Goal: Task Accomplishment & Management: Manage account settings

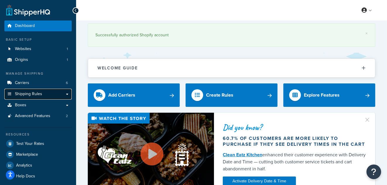
click at [56, 96] on link "Shipping Rules" at bounding box center [37, 94] width 67 height 11
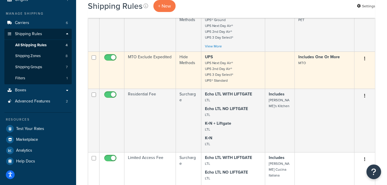
scroll to position [58, 0]
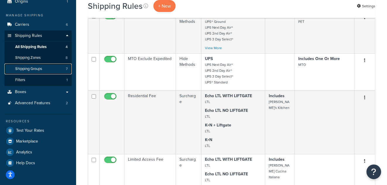
click at [47, 69] on link "Shipping Groups 7" at bounding box center [37, 69] width 67 height 11
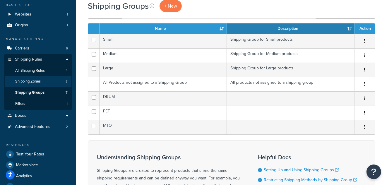
scroll to position [29, 0]
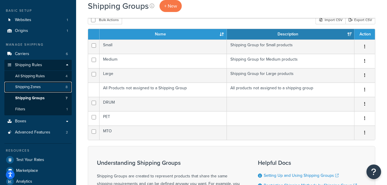
click at [30, 88] on span "Shipping Zones" at bounding box center [27, 87] width 25 height 5
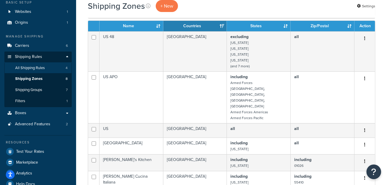
scroll to position [29, 0]
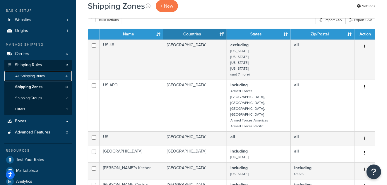
click at [34, 78] on span "All Shipping Rules" at bounding box center [30, 76] width 30 height 5
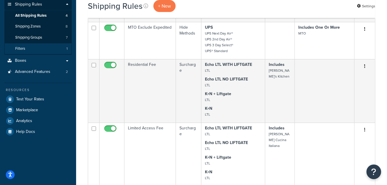
scroll to position [88, 0]
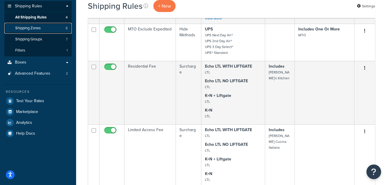
click at [41, 27] on span "Shipping Zones" at bounding box center [27, 28] width 25 height 5
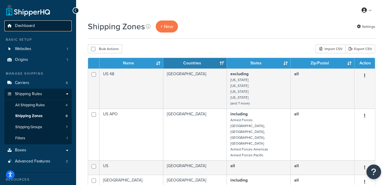
click at [37, 25] on link "Dashboard" at bounding box center [37, 26] width 67 height 11
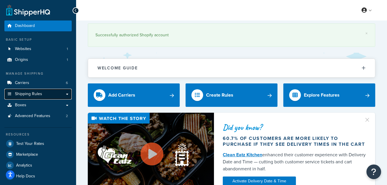
click at [43, 96] on link "Shipping Rules" at bounding box center [37, 94] width 67 height 11
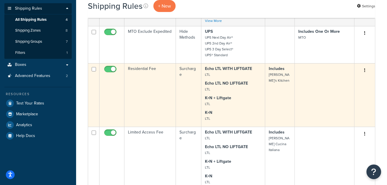
scroll to position [88, 0]
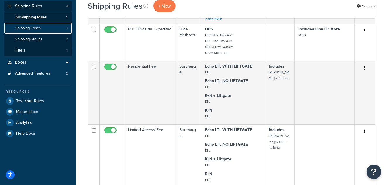
click at [40, 30] on span "Shipping Zones" at bounding box center [27, 28] width 25 height 5
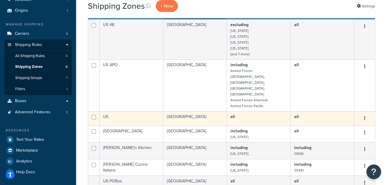
scroll to position [88, 0]
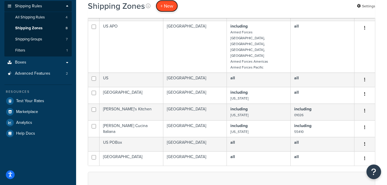
click at [163, 6] on span "+ New" at bounding box center [167, 6] width 13 height 7
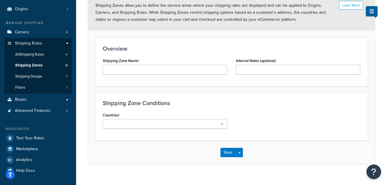
scroll to position [59, 0]
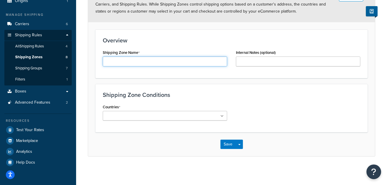
click at [116, 64] on input "Shipping Zone Name" at bounding box center [165, 62] width 125 height 10
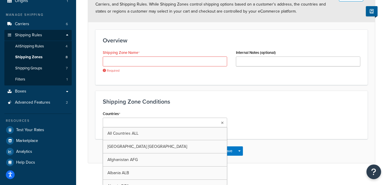
click at [192, 111] on div "Countries All Countries ALL United States USA Afghanistan AFG Albania ALB Alger…" at bounding box center [165, 119] width 125 height 18
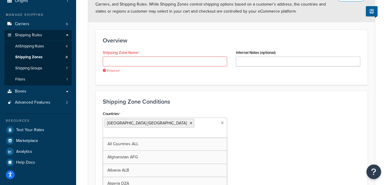
click at [256, 100] on h3 "Shipping Zone Conditions" at bounding box center [232, 101] width 258 height 6
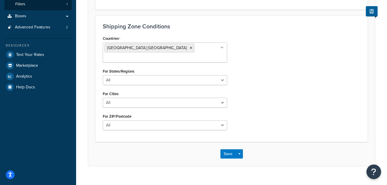
scroll to position [134, 0]
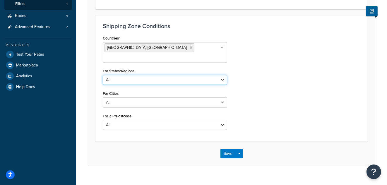
click at [150, 75] on select "All Including Excluding" at bounding box center [165, 80] width 125 height 10
select select "including"
click at [103, 75] on select "All Including Excluding" at bounding box center [165, 80] width 125 height 10
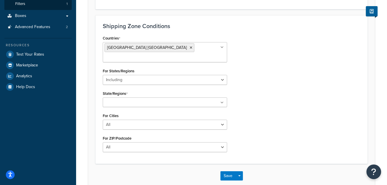
click at [141, 100] on input "State/Regions" at bounding box center [131, 103] width 52 height 6
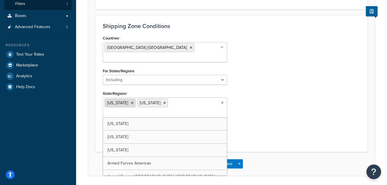
click at [131, 101] on icon at bounding box center [132, 103] width 3 height 4
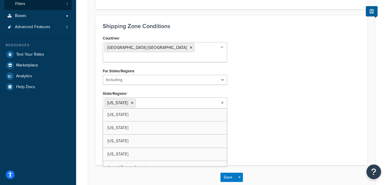
click at [272, 104] on div "Countries United States USA All Countries ALL Afghanistan AFG Albania ALB Alger…" at bounding box center [231, 96] width 267 height 124
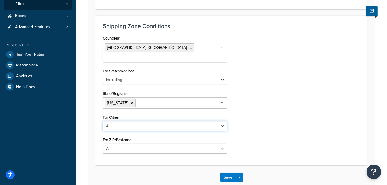
click at [161, 121] on select "All Including Excluding" at bounding box center [165, 126] width 125 height 10
select select "including"
click at [103, 121] on select "All Including Excluding" at bounding box center [165, 126] width 125 height 10
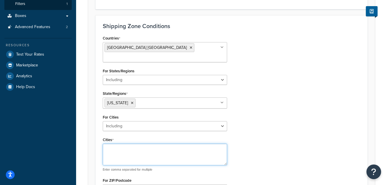
click at [145, 146] on textarea "Cities" at bounding box center [165, 155] width 125 height 22
type textarea "Anchorage"
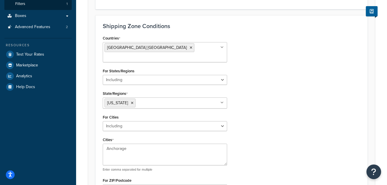
click at [259, 111] on div "Countries United States USA All Countries ALL Afghanistan AFG Albania ALB Alger…" at bounding box center [231, 116] width 267 height 165
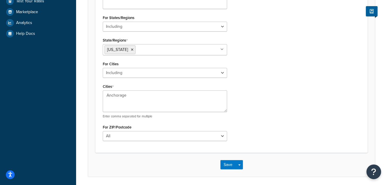
scroll to position [193, 0]
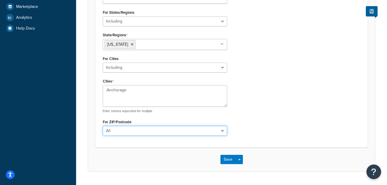
click at [176, 126] on select "All Including Excluding" at bounding box center [165, 131] width 125 height 10
select select "including"
click at [103, 126] on select "All Including Excluding" at bounding box center [165, 131] width 125 height 10
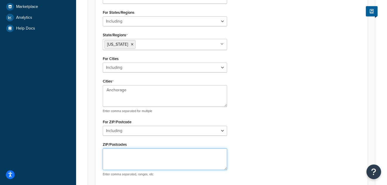
click at [155, 149] on textarea "ZIP/Postcodes" at bounding box center [165, 160] width 125 height 22
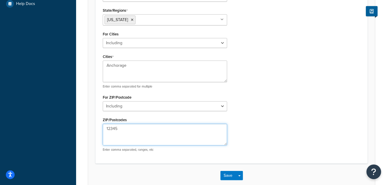
scroll to position [239, 0]
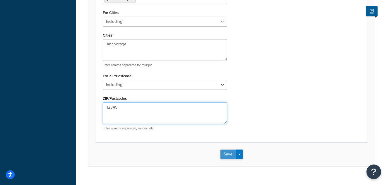
type textarea "12345"
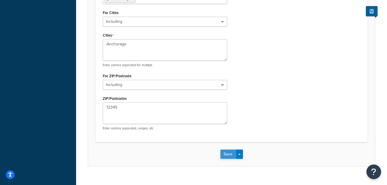
click at [229, 150] on button "Save" at bounding box center [229, 154] width 16 height 9
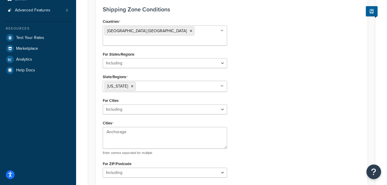
scroll to position [5, 0]
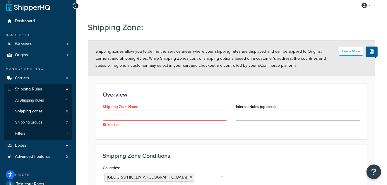
click at [136, 122] on div "Required" at bounding box center [165, 119] width 125 height 16
click at [140, 112] on input "Shipping Zone Name" at bounding box center [165, 116] width 125 height 10
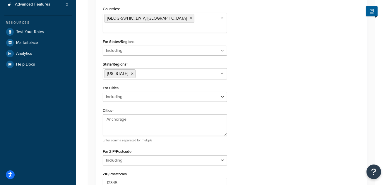
scroll to position [233, 0]
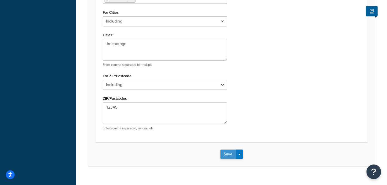
type input "customer name"
click at [227, 150] on button "Save" at bounding box center [229, 154] width 16 height 9
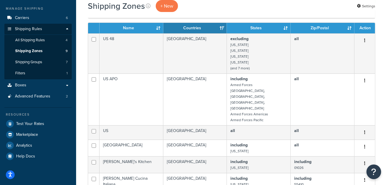
scroll to position [58, 0]
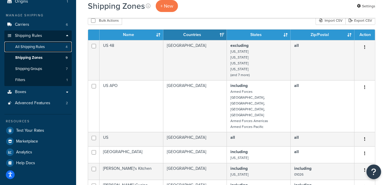
click at [39, 47] on span "All Shipping Rules" at bounding box center [30, 47] width 30 height 5
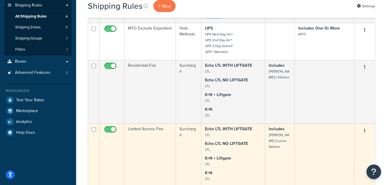
scroll to position [88, 0]
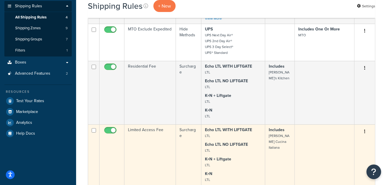
click at [150, 134] on td "Limited Access Fee" at bounding box center [151, 157] width 52 height 64
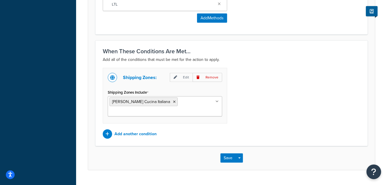
scroll to position [467, 0]
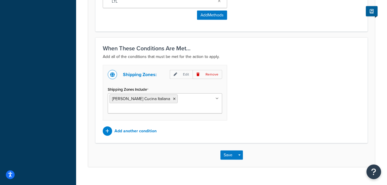
click at [161, 106] on input "Shipping Zones Include" at bounding box center [136, 109] width 52 height 6
type input "cust"
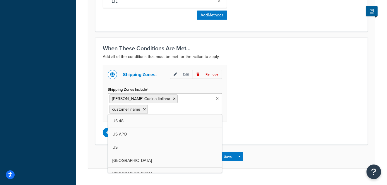
click at [268, 92] on div "Shipping Zones: Edit Remove Shipping Zones Include Broders Cucina Italiana cust…" at bounding box center [231, 101] width 267 height 72
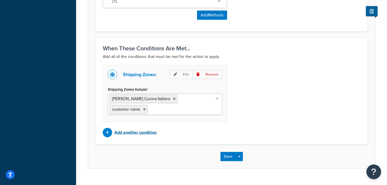
click at [134, 129] on p "Add another condition" at bounding box center [136, 133] width 42 height 8
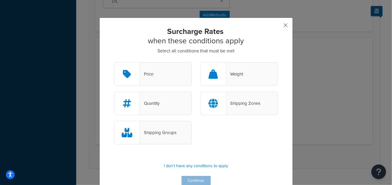
click at [278, 27] on button "button" at bounding box center [276, 27] width 1 height 1
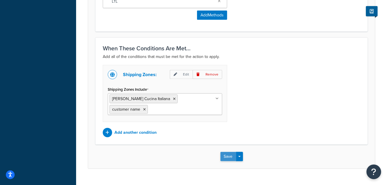
click at [228, 156] on button "Save" at bounding box center [229, 156] width 16 height 9
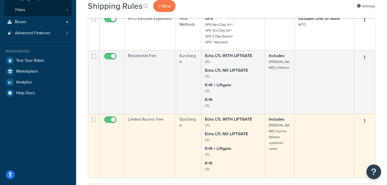
scroll to position [146, 0]
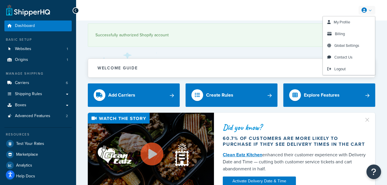
click at [364, 10] on icon at bounding box center [364, 10] width 5 height 5
click at [345, 23] on span "My Profile" at bounding box center [342, 22] width 16 height 6
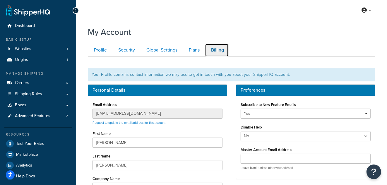
click at [212, 50] on link "Billing" at bounding box center [217, 50] width 24 height 13
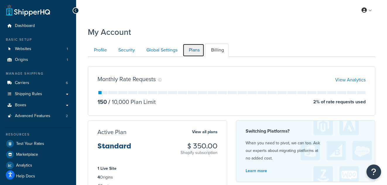
click at [196, 52] on link "Plans" at bounding box center [194, 50] width 22 height 13
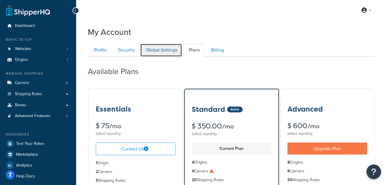
click at [166, 47] on link "Global Settings" at bounding box center [161, 50] width 42 height 13
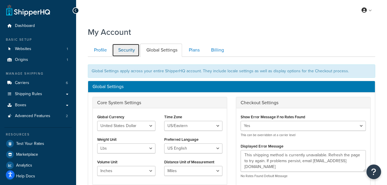
click at [132, 49] on link "Security" at bounding box center [126, 50] width 28 height 13
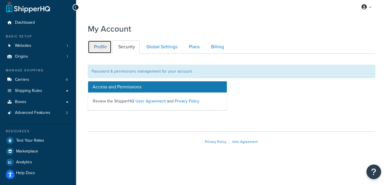
click at [101, 47] on link "Profile" at bounding box center [100, 46] width 24 height 13
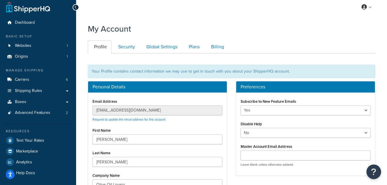
scroll to position [57, 0]
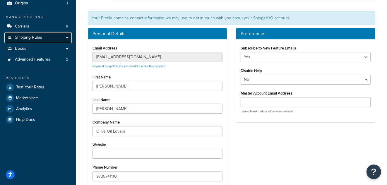
click at [38, 39] on span "Shipping Rules" at bounding box center [28, 37] width 27 height 5
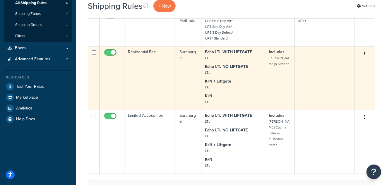
scroll to position [88, 0]
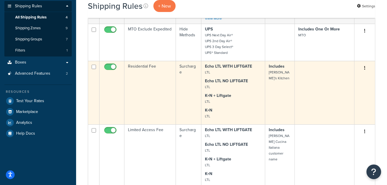
click at [161, 92] on td "Residential Fee" at bounding box center [151, 93] width 52 height 64
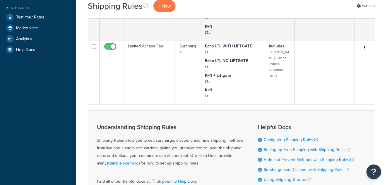
scroll to position [176, 0]
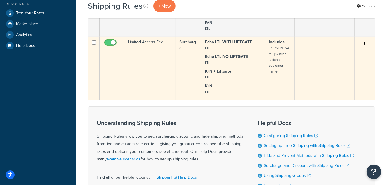
click at [178, 65] on td "Surcharge" at bounding box center [188, 69] width 25 height 64
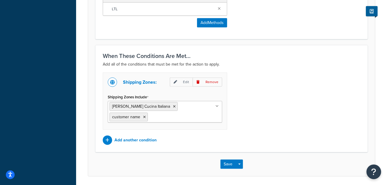
scroll to position [476, 0]
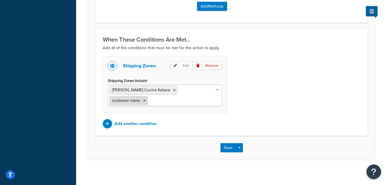
click at [146, 99] on icon at bounding box center [144, 101] width 3 height 4
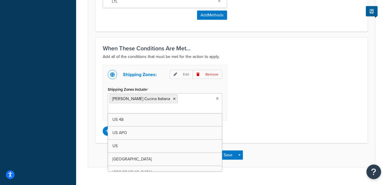
click at [246, 115] on div "Shipping Zones: Edit Remove Shipping Zones Include [PERSON_NAME] Cucina Italian…" at bounding box center [231, 100] width 267 height 71
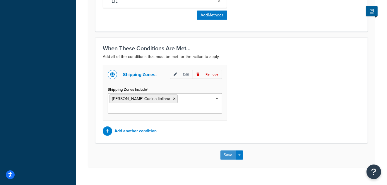
click at [228, 151] on button "Save" at bounding box center [229, 155] width 16 height 9
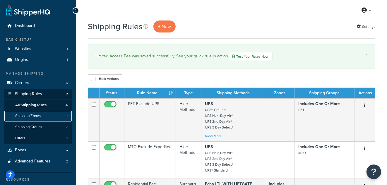
click at [33, 115] on span "Shipping Zones" at bounding box center [27, 116] width 25 height 5
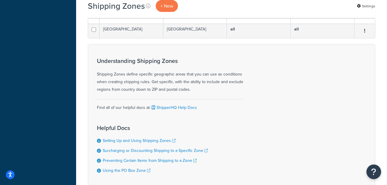
scroll to position [117, 0]
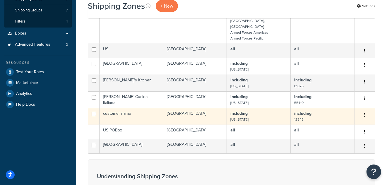
click at [365, 113] on icon "button" at bounding box center [364, 115] width 1 height 4
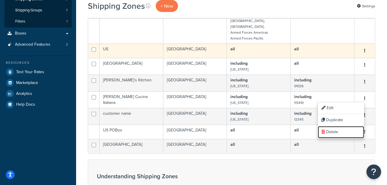
drag, startPoint x: 340, startPoint y: 130, endPoint x: 225, endPoint y: 32, distance: 151.7
click at [341, 130] on link "Delete" at bounding box center [341, 132] width 46 height 12
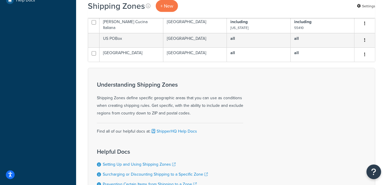
scroll to position [146, 0]
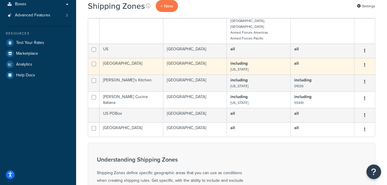
click at [367, 61] on button "button" at bounding box center [365, 65] width 8 height 9
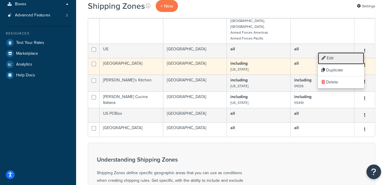
click at [341, 59] on link "Edit" at bounding box center [341, 58] width 46 height 12
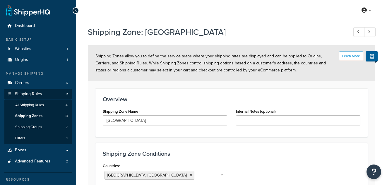
select select "including"
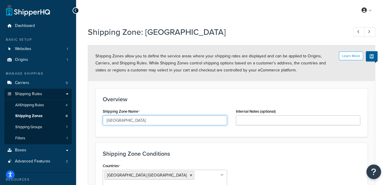
click at [144, 121] on input "Jersey City" at bounding box center [165, 120] width 125 height 10
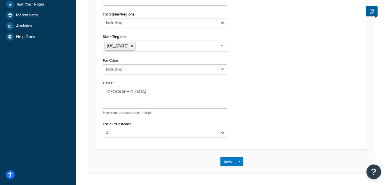
scroll to position [192, 0]
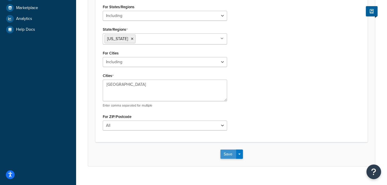
type input "Dylivery"
click at [231, 150] on button "Save" at bounding box center [229, 154] width 16 height 9
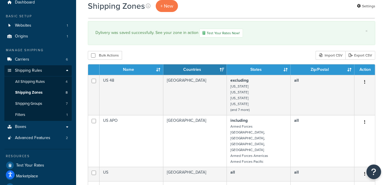
scroll to position [146, 0]
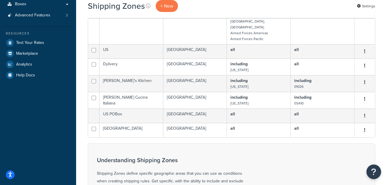
click at [80, 60] on div "Shipping Zones + New Settings × Dylivery was saved successfully. See your zone …" at bounding box center [231, 90] width 311 height 432
